Goal: Contribute content: Contribute content

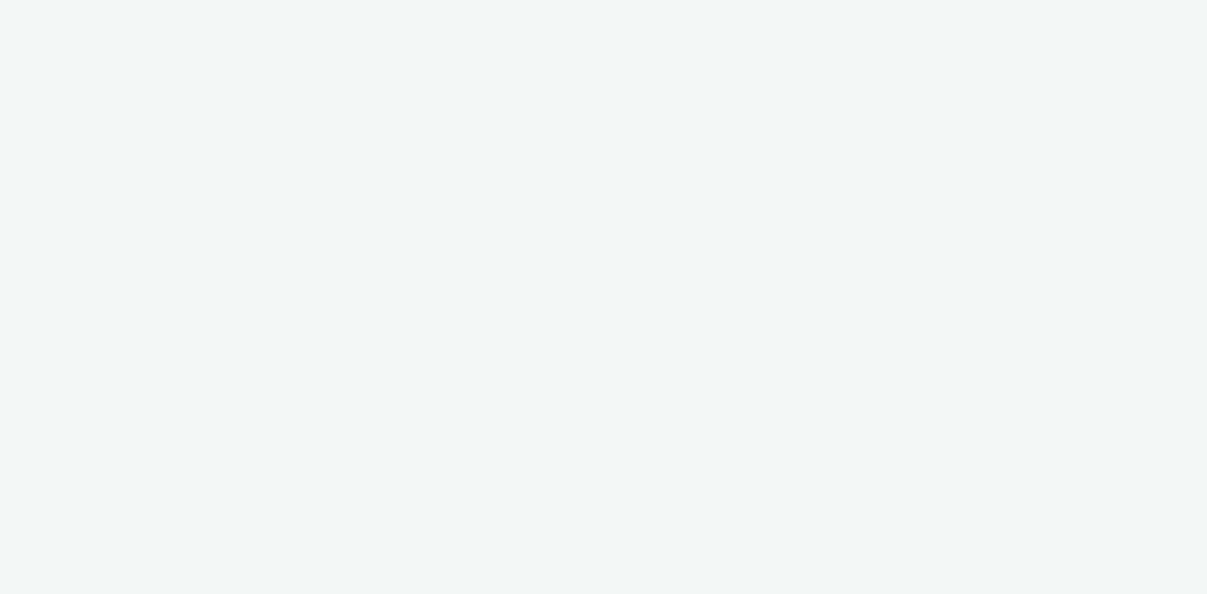
select select "8a3f6d77-30ca-4ef5-b621-f995745b8c1c"
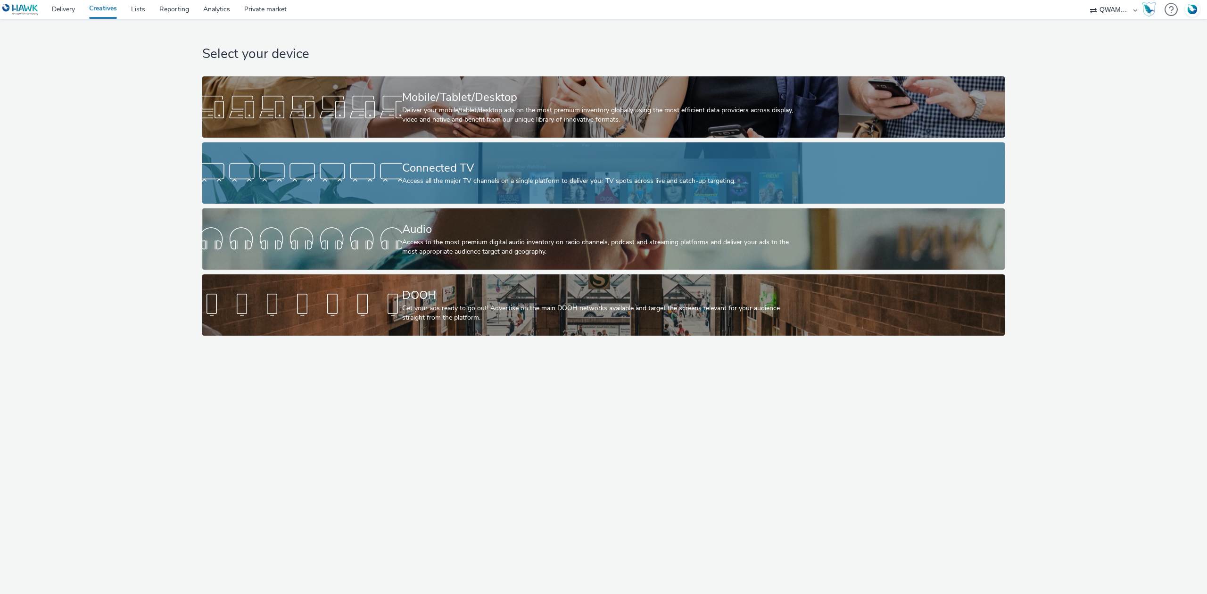
click at [387, 158] on div at bounding box center [302, 173] width 200 height 30
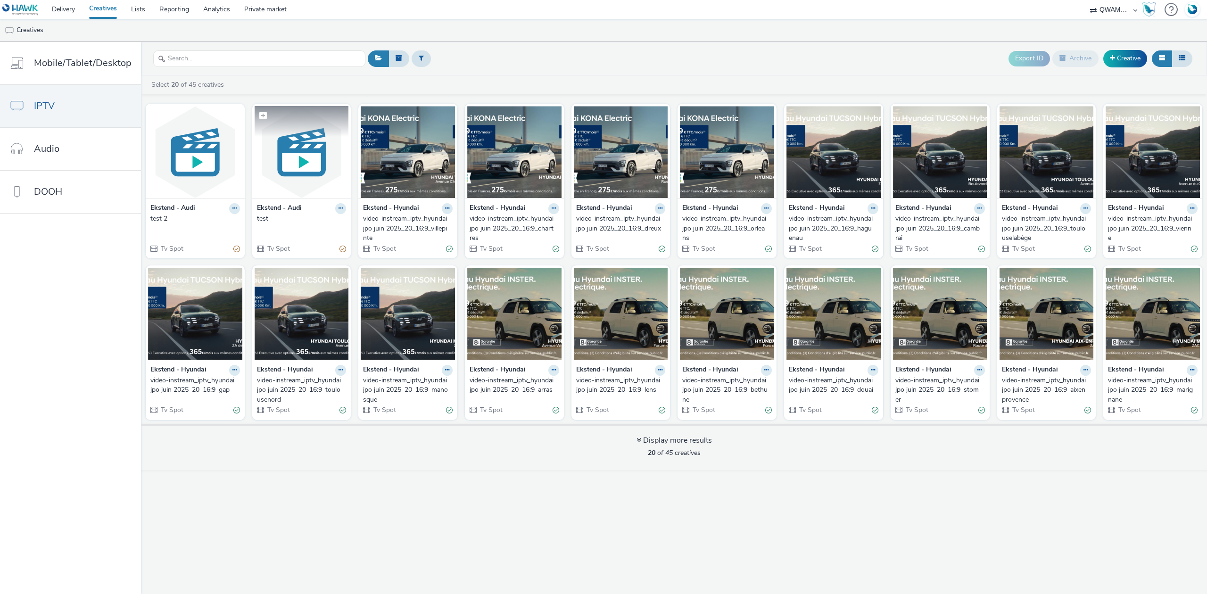
click at [275, 172] on img at bounding box center [302, 152] width 94 height 92
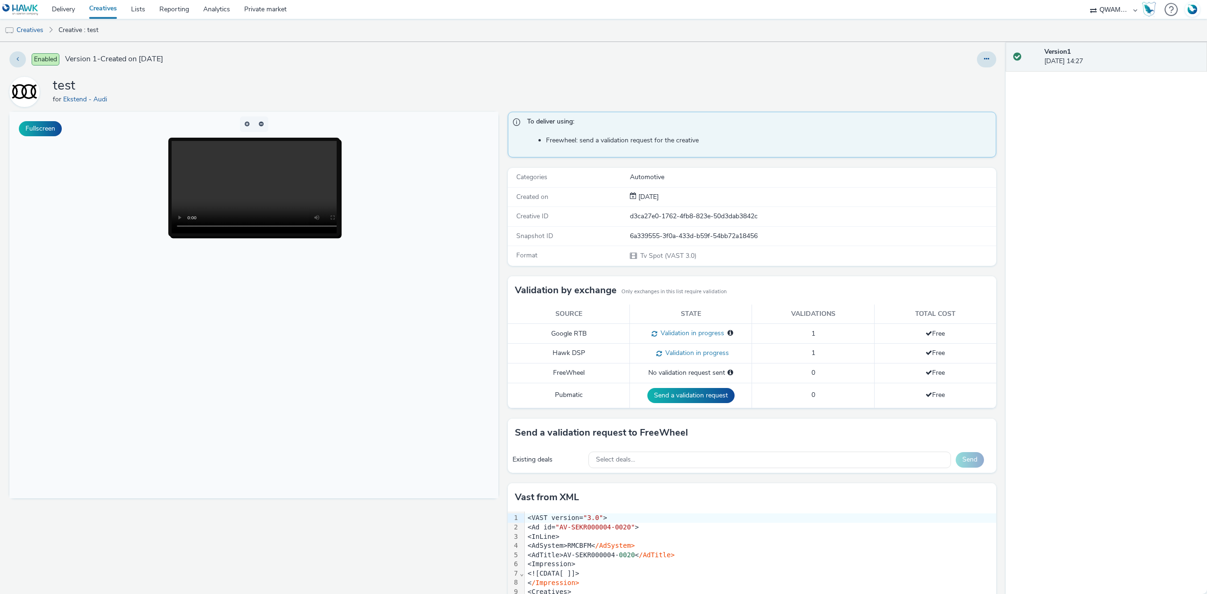
click at [110, 14] on link "Creatives" at bounding box center [103, 9] width 42 height 19
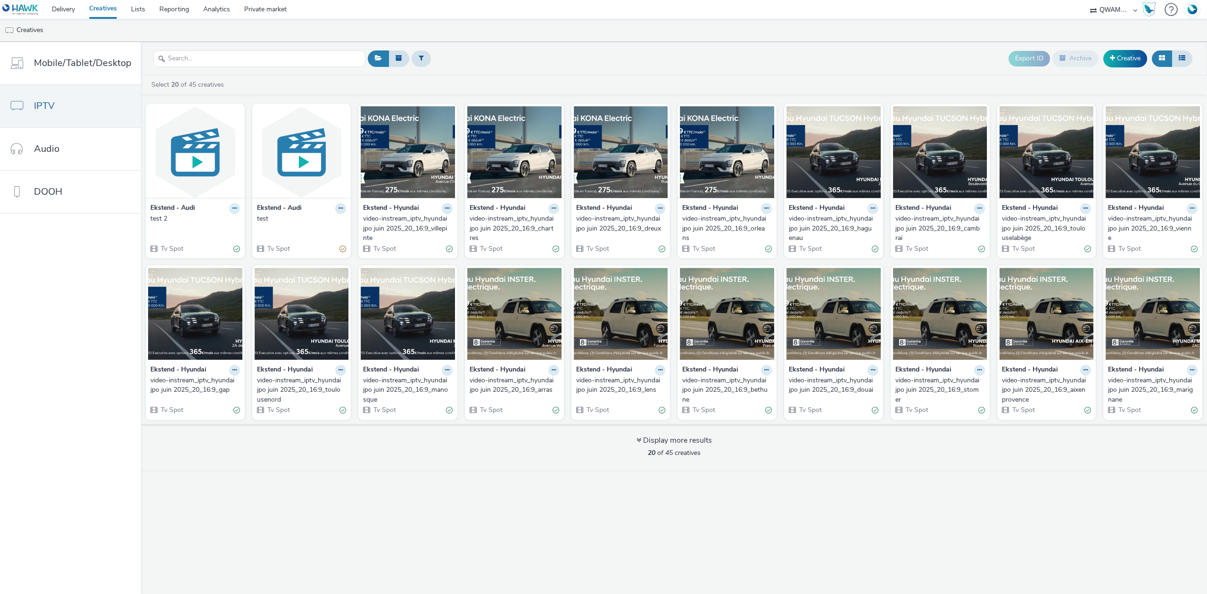
click at [229, 210] on button at bounding box center [234, 208] width 11 height 11
click at [201, 140] on img at bounding box center [195, 152] width 94 height 92
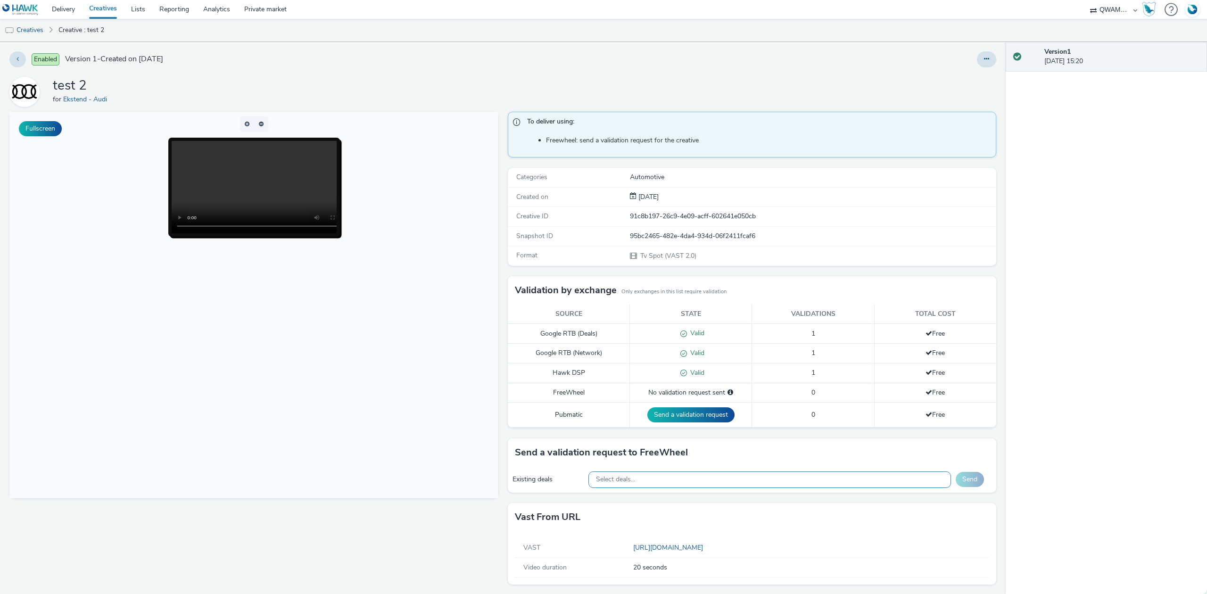
click at [642, 487] on div "Select deals..." at bounding box center [769, 479] width 363 height 17
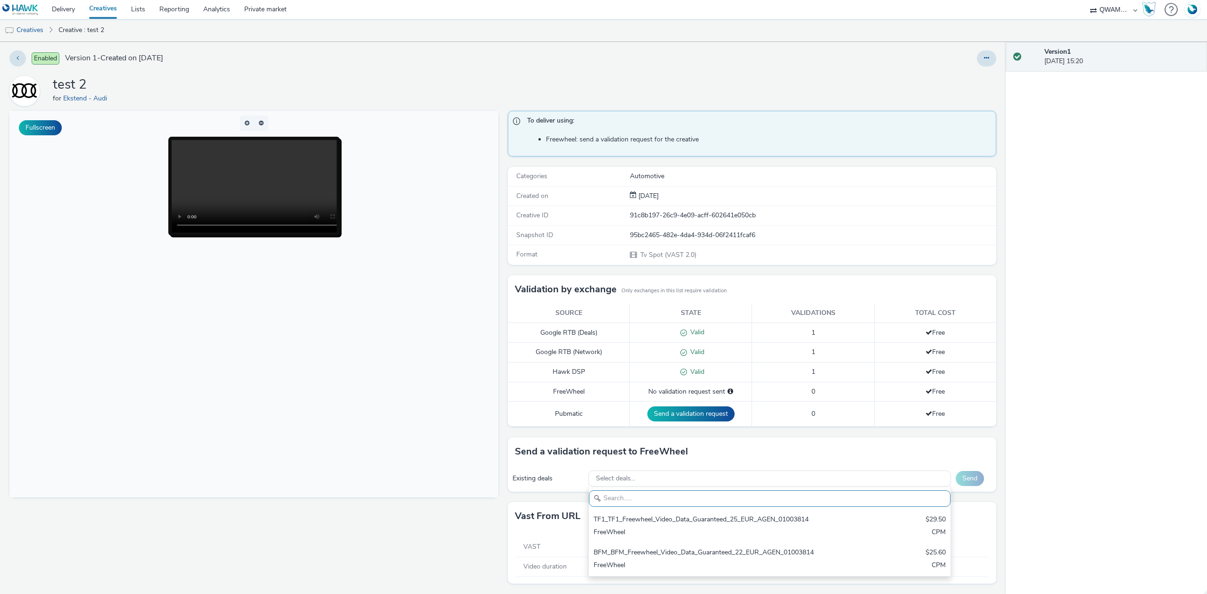
scroll to position [4, 0]
click at [369, 499] on div "Fullscreen" at bounding box center [256, 352] width 494 height 483
click at [17, 33] on link "Creatives" at bounding box center [24, 30] width 48 height 23
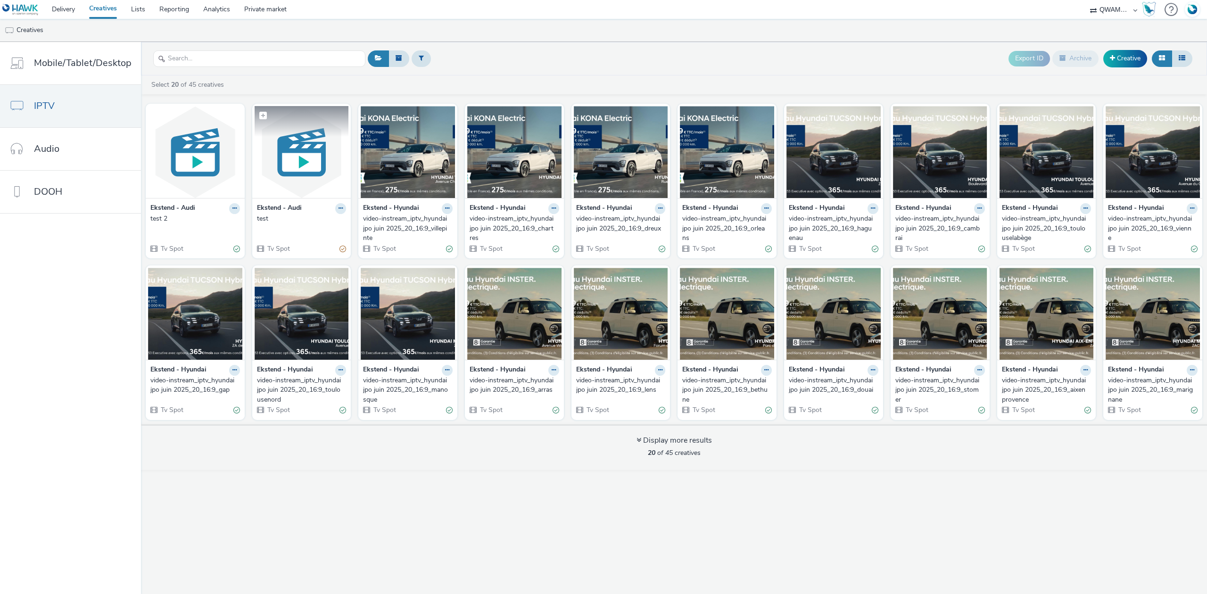
click at [323, 162] on img at bounding box center [302, 152] width 94 height 92
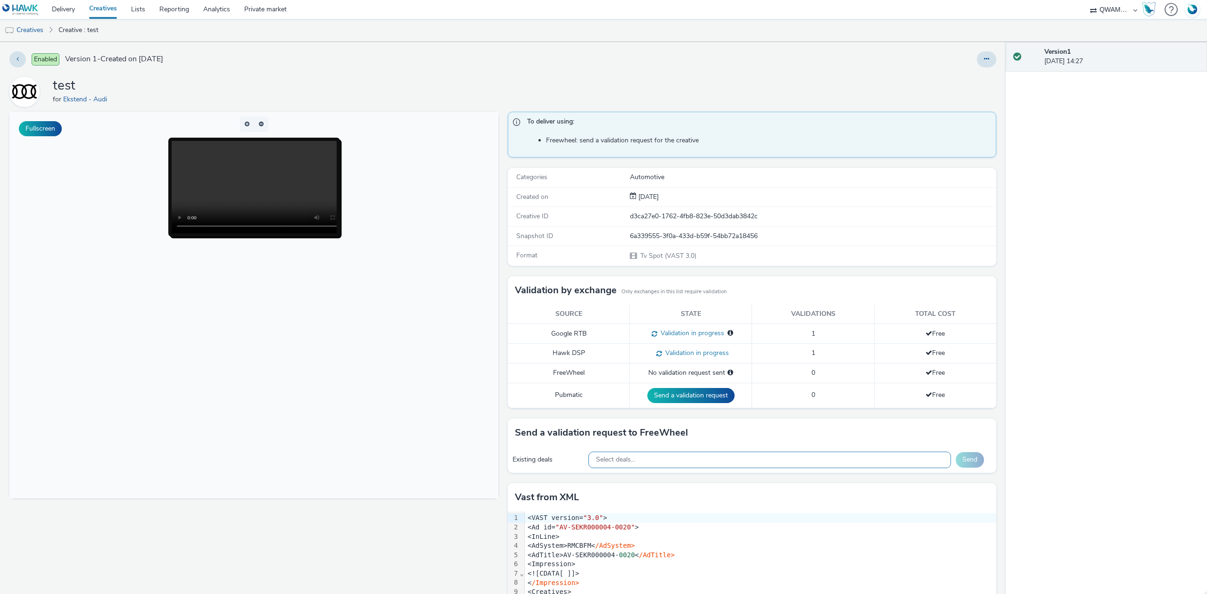
click at [652, 464] on div "Select deals..." at bounding box center [769, 460] width 363 height 17
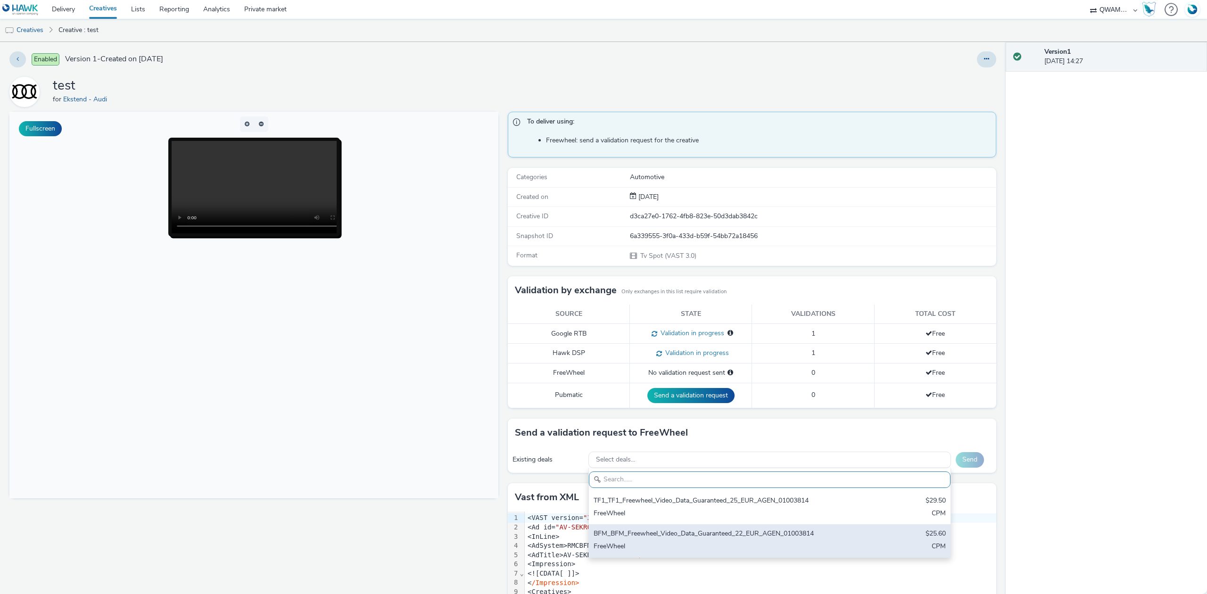
click at [685, 545] on div "FreeWheel" at bounding box center [710, 547] width 233 height 11
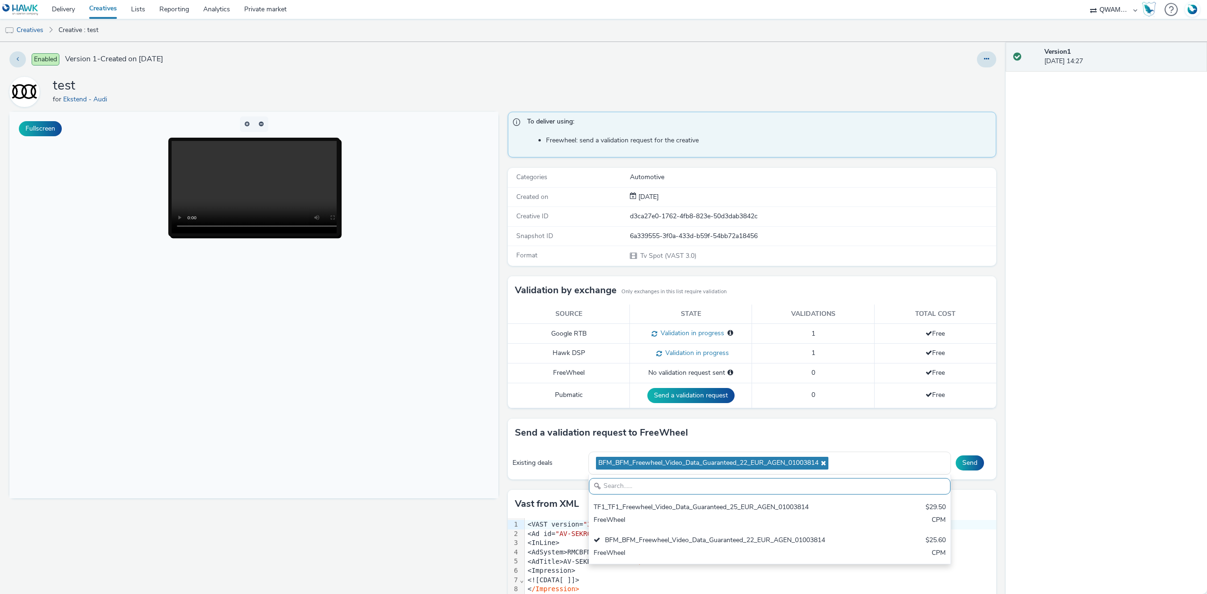
click at [439, 532] on div "Fullscreen" at bounding box center [256, 401] width 494 height 578
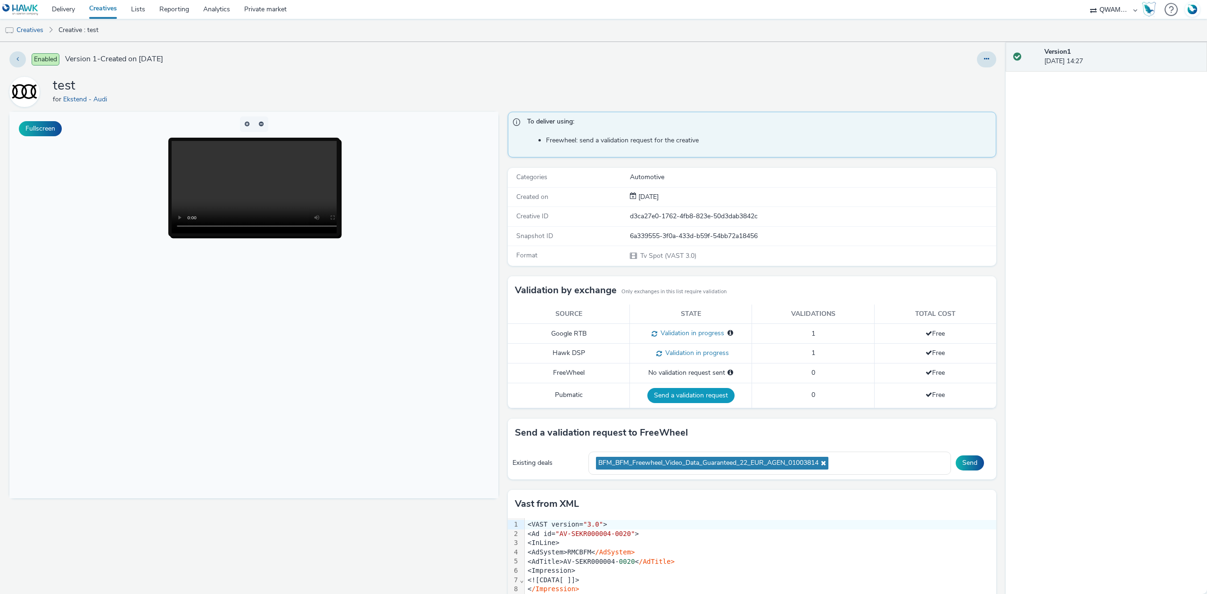
click at [685, 398] on button "Send a validation request" at bounding box center [690, 395] width 87 height 15
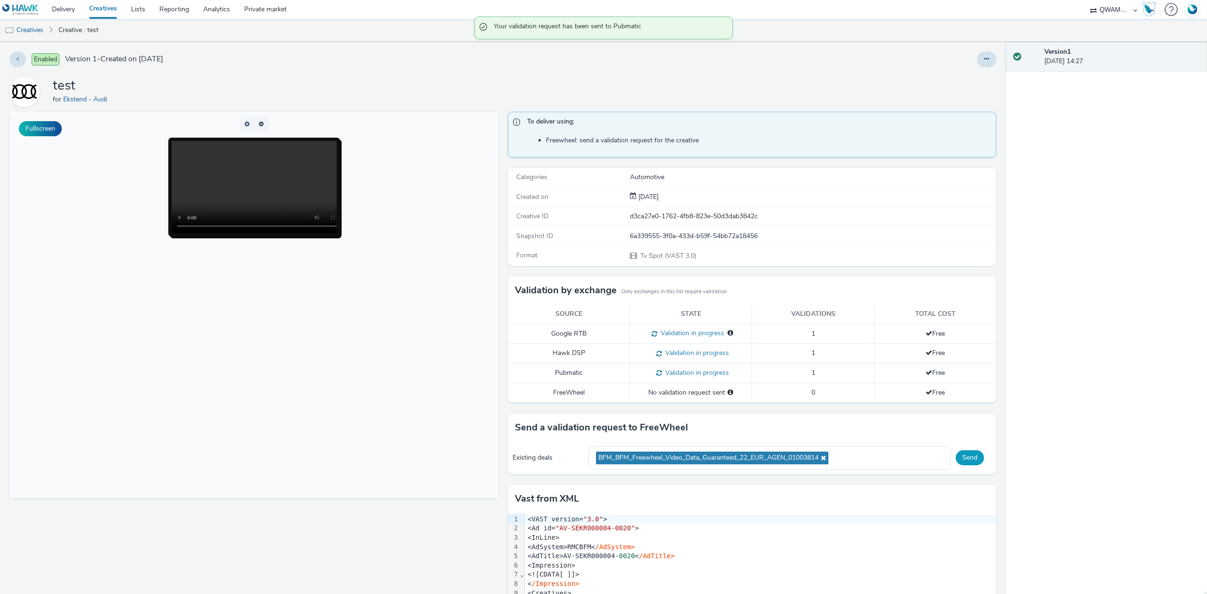
click at [965, 464] on button "Send" at bounding box center [970, 457] width 28 height 15
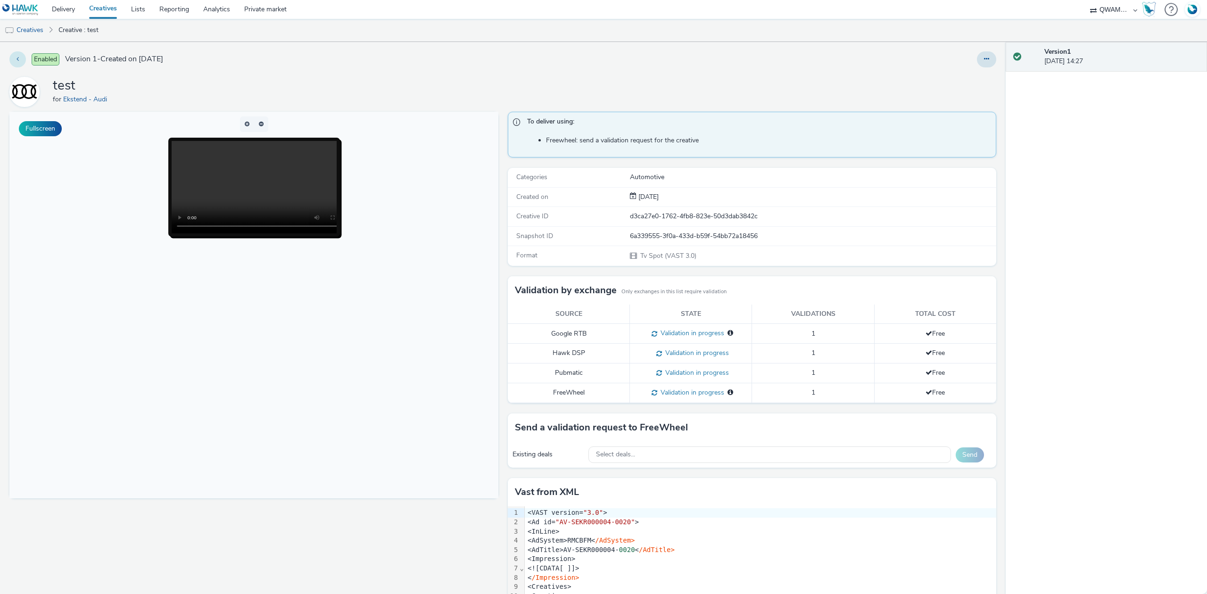
click at [19, 62] on icon at bounding box center [18, 59] width 2 height 7
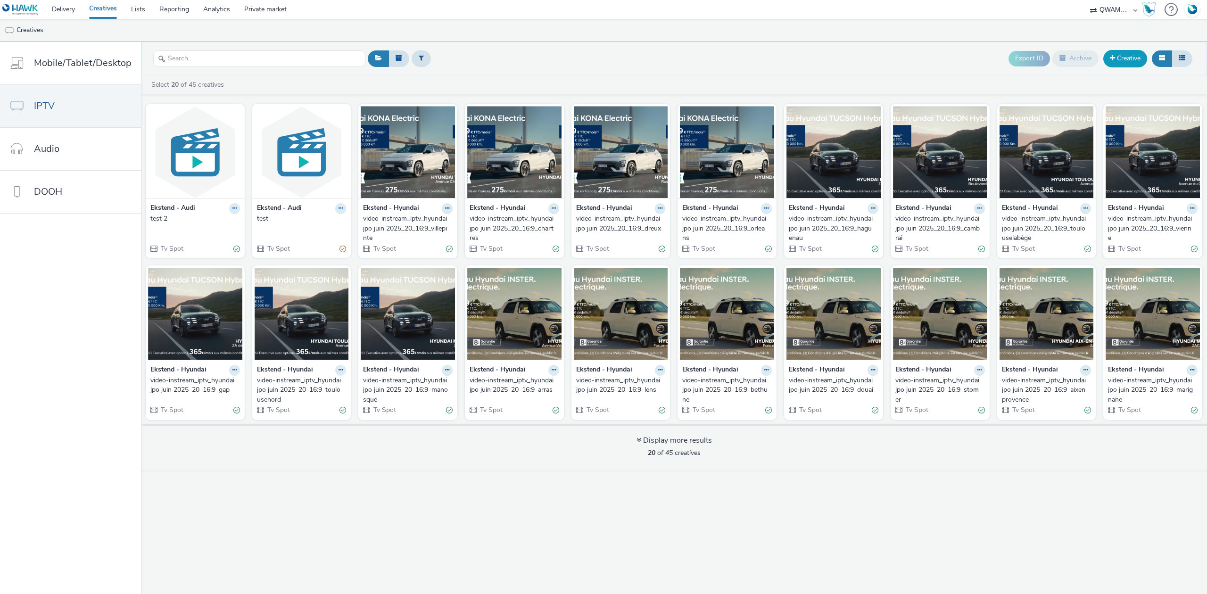
click at [1123, 55] on link "Creative" at bounding box center [1125, 58] width 44 height 17
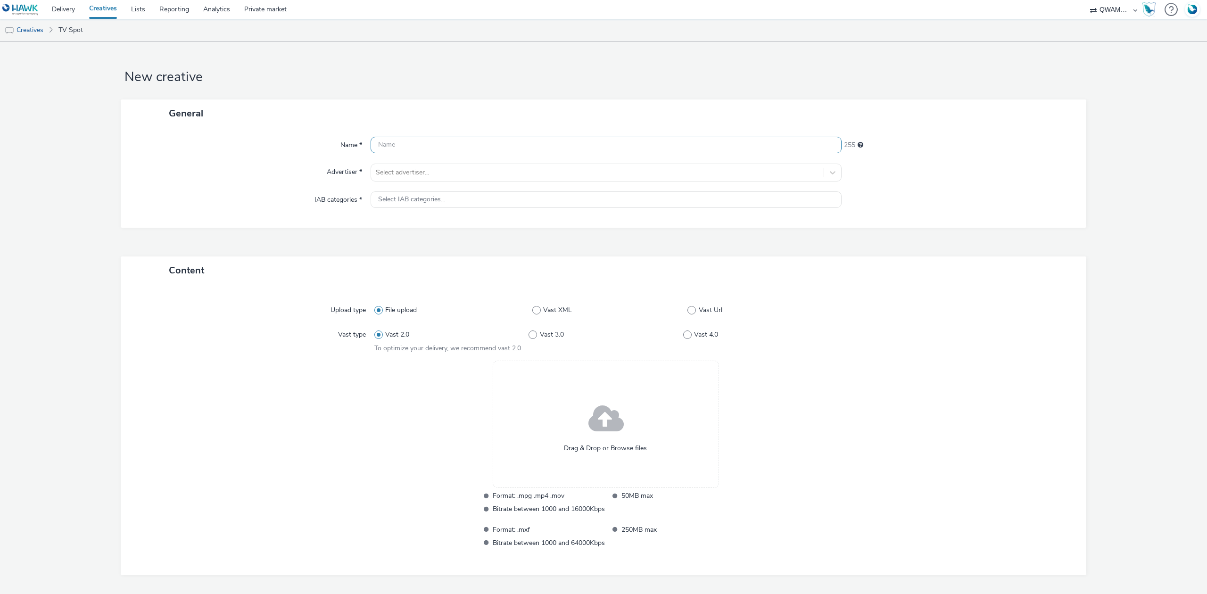
click at [436, 149] on input "text" at bounding box center [606, 145] width 471 height 17
paste input "video-instream_tv_agen_202510_20_16:9_1003814_ok_M6"
type input "video-instream_tv_agen_202510_20_16:9_1003814_ok_M6"
click at [416, 170] on div at bounding box center [597, 172] width 443 height 11
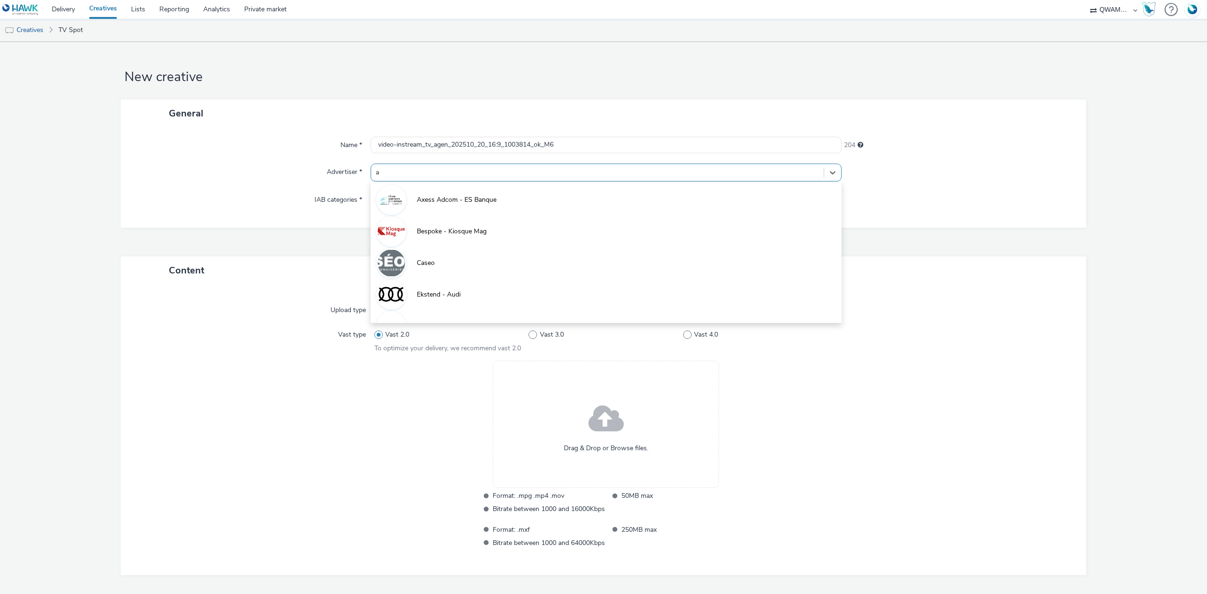
type input "au"
click at [408, 197] on li "Ekstend - Audi" at bounding box center [606, 199] width 471 height 32
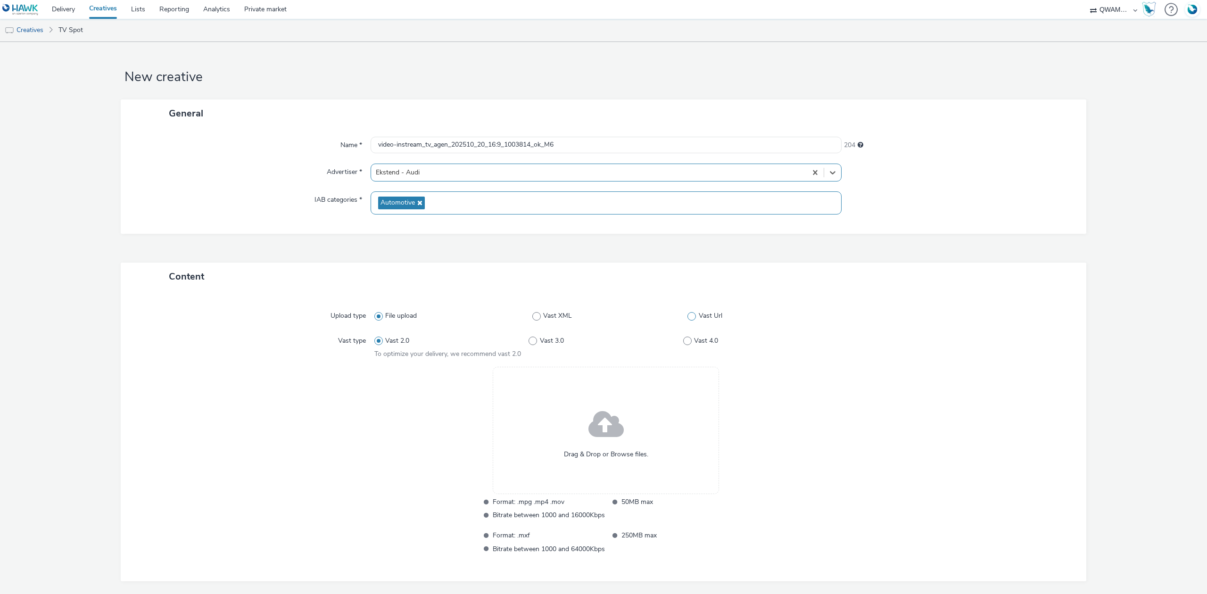
click at [687, 318] on span at bounding box center [691, 316] width 8 height 8
click at [687, 318] on input "Vast Url" at bounding box center [690, 316] width 6 height 6
radio input "false"
radio input "true"
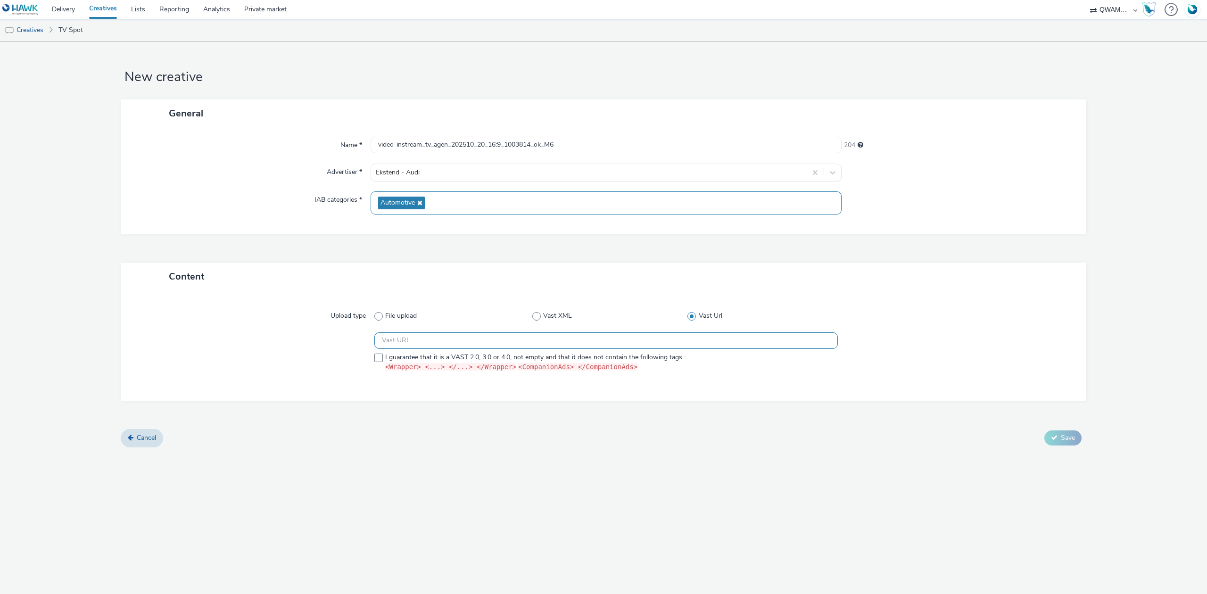
click at [432, 341] on input "text" at bounding box center [605, 340] width 463 height 17
paste input "[URL][DOMAIN_NAME]"
type input "[URL][DOMAIN_NAME]"
click at [402, 361] on span "I guarantee that it is a VAST 2.0, 3.0 or 4.0, not empty and that it does not c…" at bounding box center [535, 363] width 300 height 20
checkbox input "true"
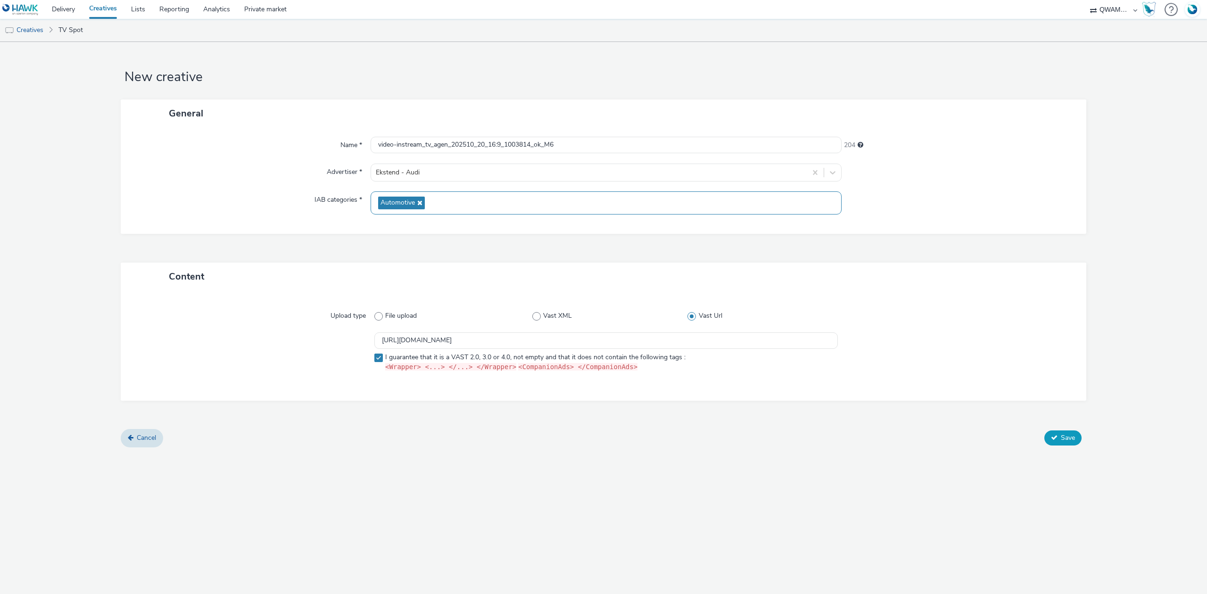
click at [1051, 436] on icon at bounding box center [1054, 437] width 7 height 7
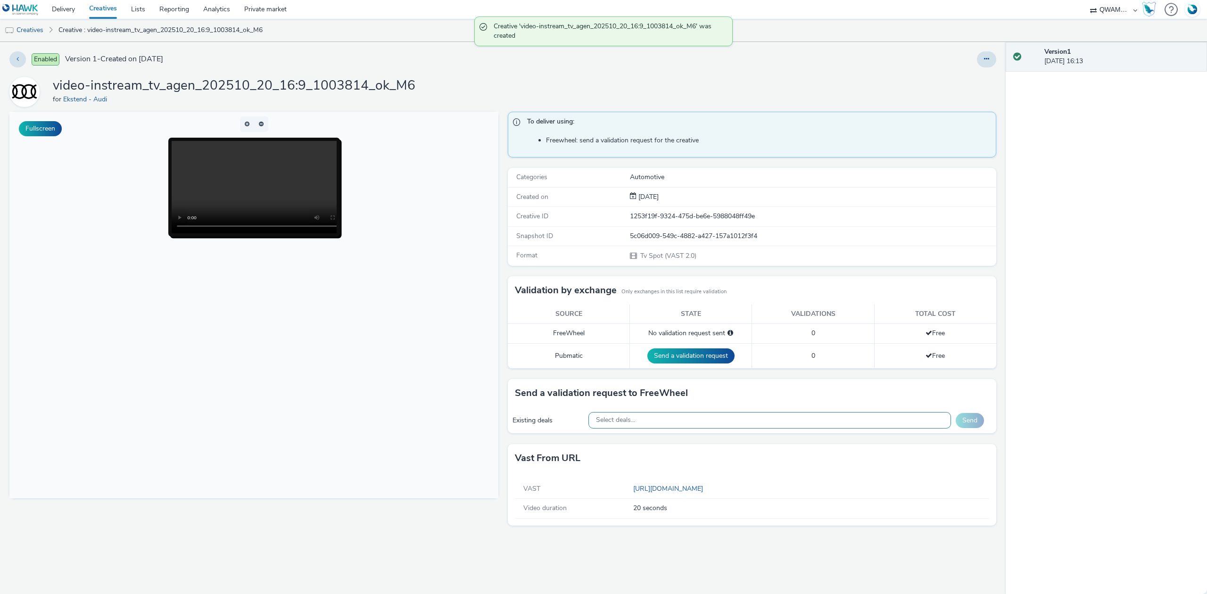
click at [676, 421] on div "Select deals..." at bounding box center [769, 420] width 363 height 17
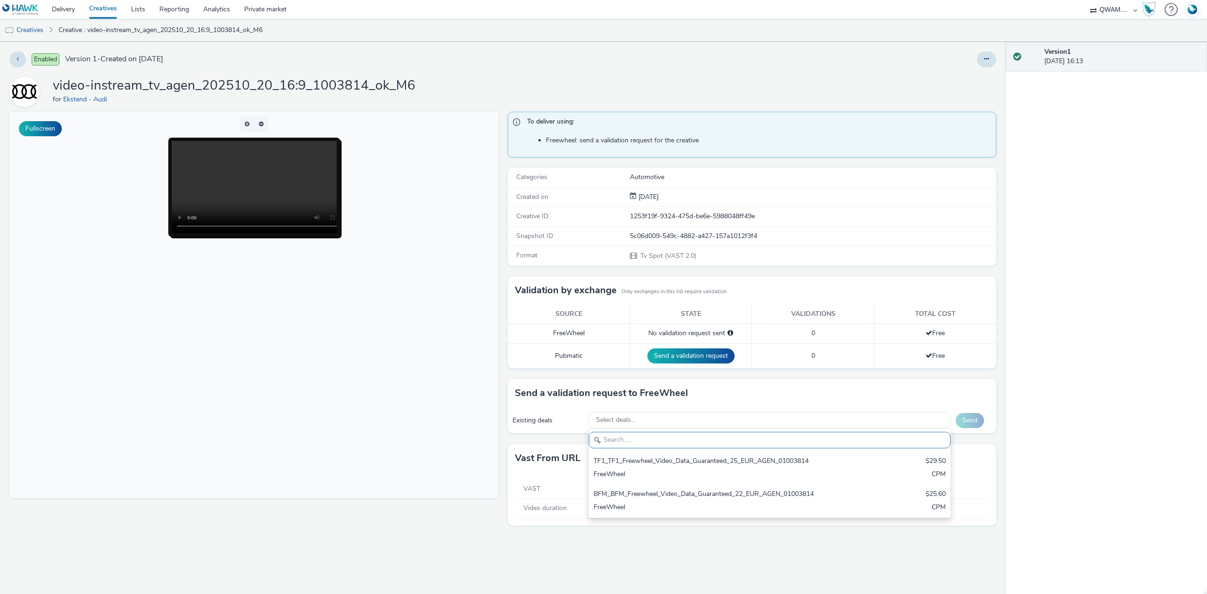
click at [326, 528] on div "Fullscreen" at bounding box center [256, 353] width 494 height 482
click at [612, 421] on span "Select deals..." at bounding box center [615, 420] width 39 height 8
click at [323, 536] on div "Fullscreen" at bounding box center [256, 353] width 494 height 482
click at [275, 6] on link "Private market" at bounding box center [265, 9] width 57 height 19
click at [738, 417] on div "Select deals..." at bounding box center [769, 420] width 363 height 17
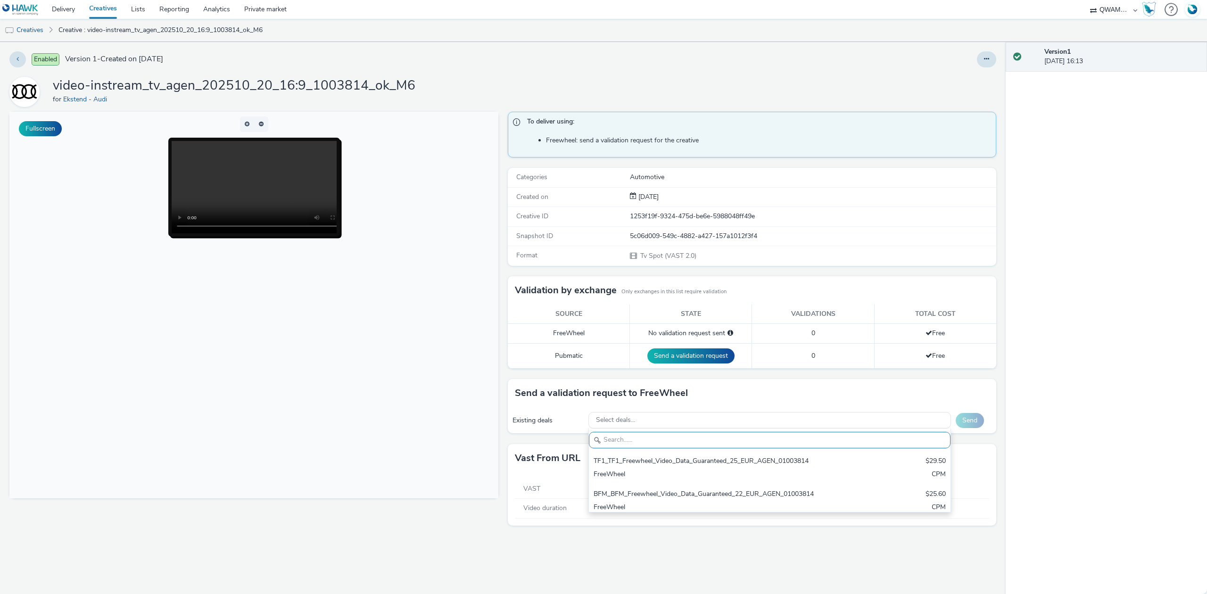
click at [820, 391] on div "Send a validation request to FreeWheel" at bounding box center [752, 393] width 489 height 28
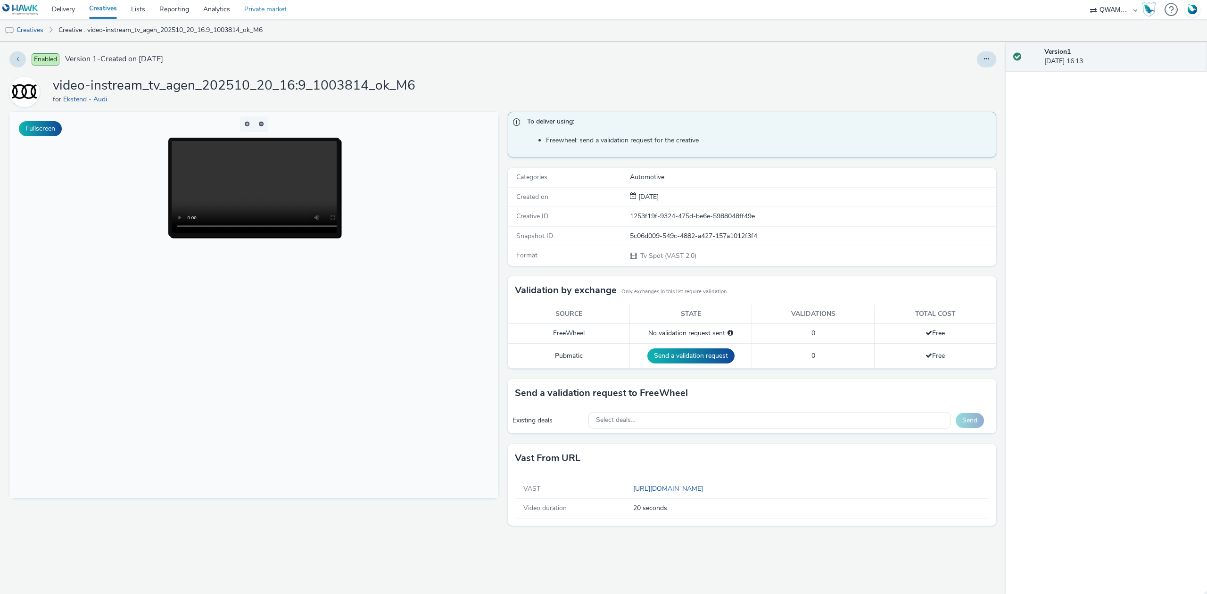
click at [271, 10] on link "Private market" at bounding box center [265, 9] width 57 height 19
